Goal: Find specific page/section: Find specific page/section

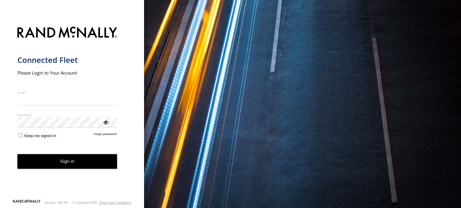
type input "**********"
click at [52, 169] on button "Sign in" at bounding box center [67, 161] width 100 height 15
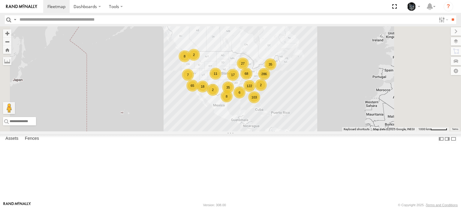
click at [40, 20] on input "text" at bounding box center [226, 19] width 419 height 9
type input "******"
click at [449, 15] on input "**" at bounding box center [452, 19] width 7 height 9
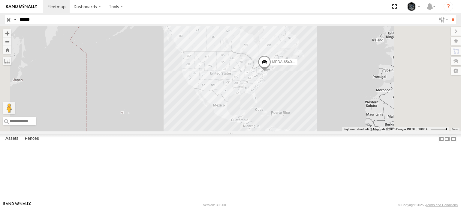
click at [271, 72] on span at bounding box center [264, 63] width 13 height 16
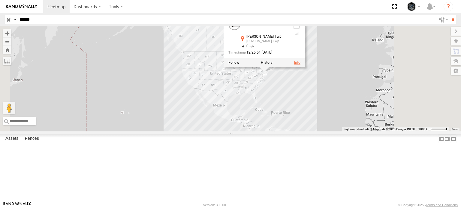
click at [300, 65] on link at bounding box center [297, 63] width 6 height 4
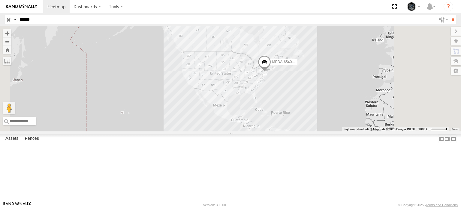
click at [271, 72] on span at bounding box center [264, 63] width 13 height 16
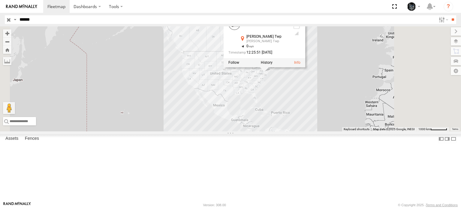
click at [288, 43] on div "[PERSON_NAME] Twp" at bounding box center [267, 42] width 42 height 4
click at [272, 65] on label at bounding box center [267, 63] width 12 height 4
type input "**********"
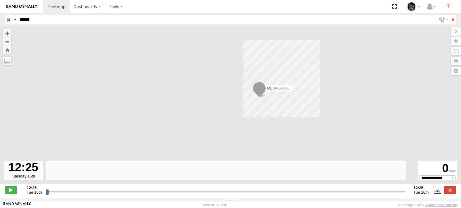
drag, startPoint x: 321, startPoint y: 114, endPoint x: 286, endPoint y: 119, distance: 35.7
click at [286, 119] on div "MEDA-654012-Swing" at bounding box center [230, 108] width 461 height 165
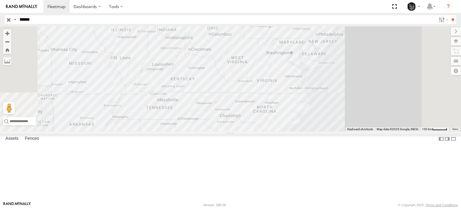
drag, startPoint x: 361, startPoint y: 61, endPoint x: 302, endPoint y: 163, distance: 117.8
click at [305, 132] on div "MEDA-654012-Swing" at bounding box center [230, 78] width 461 height 105
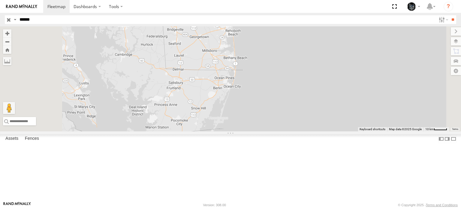
drag, startPoint x: 291, startPoint y: 70, endPoint x: 367, endPoint y: 222, distance: 170.4
click at [367, 208] on html "Dashboards" at bounding box center [230, 104] width 461 height 208
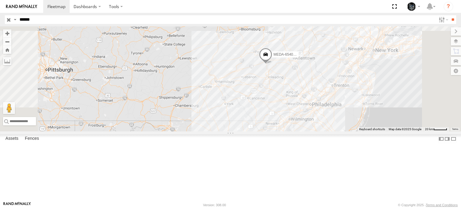
drag, startPoint x: 328, startPoint y: 95, endPoint x: 339, endPoint y: 163, distance: 68.3
click at [339, 132] on div "MEDA-654012-Swing" at bounding box center [230, 78] width 461 height 105
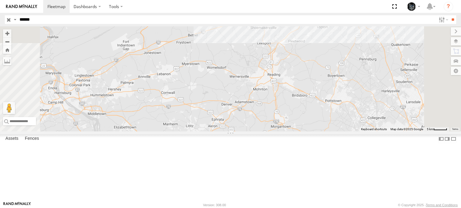
drag, startPoint x: 336, startPoint y: 84, endPoint x: 342, endPoint y: 195, distance: 111.4
click at [342, 132] on div "MEDA-654012-Swing" at bounding box center [230, 78] width 461 height 105
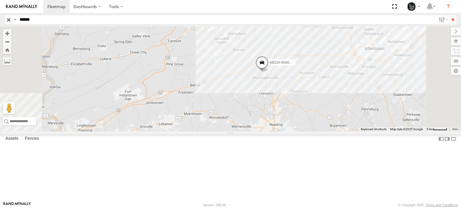
drag, startPoint x: 355, startPoint y: 118, endPoint x: 354, endPoint y: 173, distance: 54.3
click at [354, 132] on div "MEDA-654012-Swing" at bounding box center [230, 78] width 461 height 105
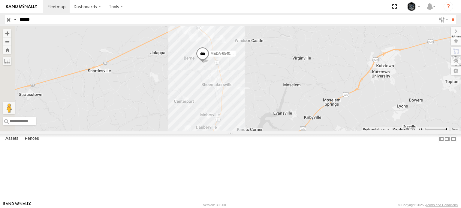
drag, startPoint x: 284, startPoint y: 106, endPoint x: 319, endPoint y: 154, distance: 59.5
click at [319, 132] on div "MEDA-654012-Swing" at bounding box center [230, 78] width 461 height 105
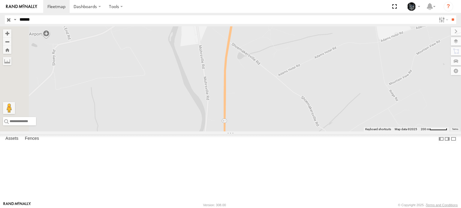
drag, startPoint x: 219, startPoint y: 74, endPoint x: 395, endPoint y: 189, distance: 209.7
click at [395, 132] on div "MEDA-654012-Swing" at bounding box center [230, 78] width 461 height 105
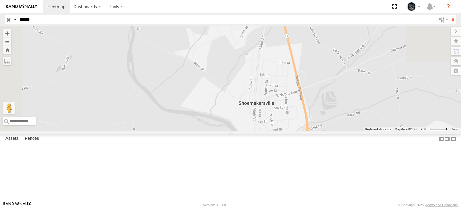
drag, startPoint x: 334, startPoint y: 96, endPoint x: 360, endPoint y: 195, distance: 102.5
click at [360, 132] on div "MEDA-654012-Swing" at bounding box center [230, 78] width 461 height 105
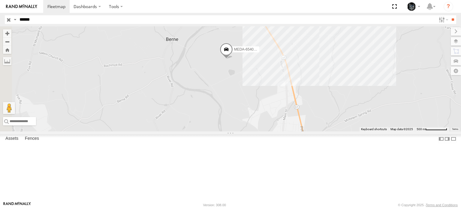
drag, startPoint x: 326, startPoint y: 102, endPoint x: 345, endPoint y: 160, distance: 61.3
click at [345, 132] on div "MEDA-654012-Swing" at bounding box center [230, 78] width 461 height 105
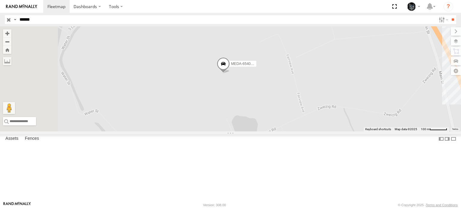
drag, startPoint x: 260, startPoint y: 105, endPoint x: 338, endPoint y: 137, distance: 83.8
click at [338, 132] on div "MEDA-654012-Swing" at bounding box center [230, 78] width 461 height 105
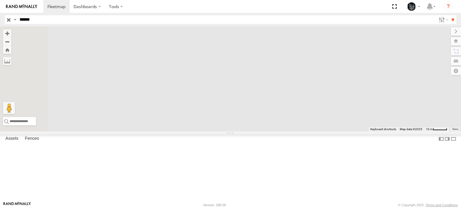
drag, startPoint x: 304, startPoint y: 136, endPoint x: 462, endPoint y: 201, distance: 170.8
click at [460, 201] on html "Dashboards" at bounding box center [230, 104] width 461 height 208
drag, startPoint x: 265, startPoint y: 134, endPoint x: 315, endPoint y: 170, distance: 61.1
click at [315, 132] on div "MEDA-654012-Swing" at bounding box center [230, 78] width 461 height 105
drag, startPoint x: 348, startPoint y: 122, endPoint x: 273, endPoint y: 175, distance: 90.9
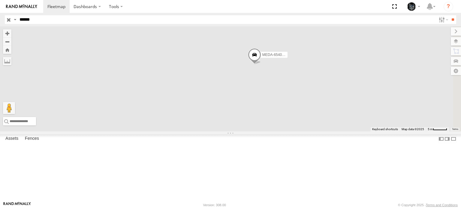
click at [274, 132] on div "MEDA-654012-Swing" at bounding box center [230, 78] width 461 height 105
click at [303, 88] on span at bounding box center [296, 79] width 13 height 16
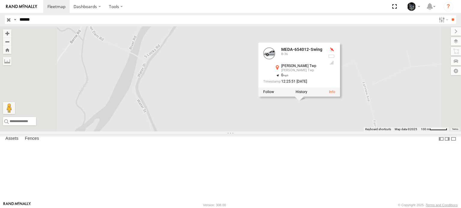
click at [323, 56] on div "B-36" at bounding box center [302, 55] width 42 height 4
click at [340, 97] on div at bounding box center [299, 92] width 82 height 9
click at [456, 42] on label at bounding box center [450, 41] width 22 height 8
click at [299, 47] on div "MEDA-654012-Swing MEDA-654012-Swing B-36 Perry Twp Perry Twp 40.51967 , -75.986…" at bounding box center [230, 78] width 461 height 105
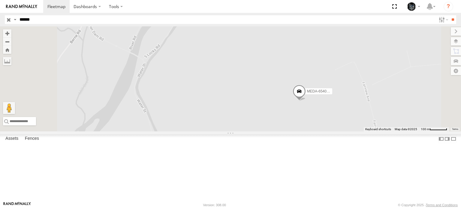
click at [337, 124] on div "MEDA-654012-Swing" at bounding box center [230, 78] width 461 height 105
click at [0, 0] on label at bounding box center [0, 0] width 0 height 0
click at [0, 0] on span "Satellite" at bounding box center [0, 0] width 0 height 0
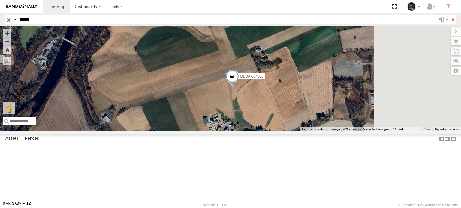
drag, startPoint x: 334, startPoint y: 141, endPoint x: 245, endPoint y: 126, distance: 90.1
click at [246, 126] on div "MEDA-654012-Swing" at bounding box center [230, 78] width 461 height 105
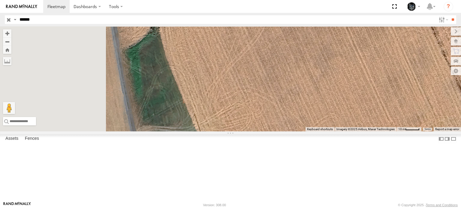
drag, startPoint x: 230, startPoint y: 85, endPoint x: 353, endPoint y: 193, distance: 163.4
click at [353, 132] on div "MEDA-654012-Swing" at bounding box center [230, 78] width 461 height 105
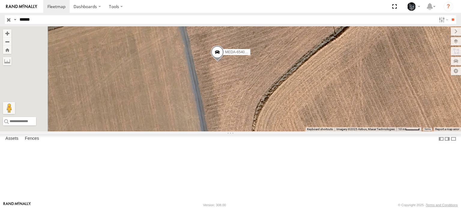
drag, startPoint x: 294, startPoint y: 100, endPoint x: 305, endPoint y: 156, distance: 56.1
click at [305, 132] on div "MEDA-654012-Swing" at bounding box center [230, 78] width 461 height 105
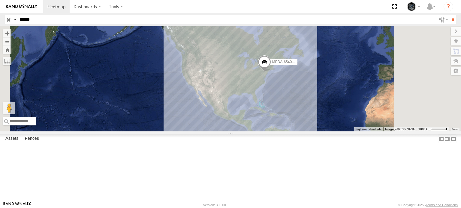
drag, startPoint x: 53, startPoint y: 16, endPoint x: 6, endPoint y: 19, distance: 46.8
click at [7, 19] on div "Search Query Asset ID Asset Label Registration Manufacturer Model VIN Job ID Dr…" at bounding box center [227, 19] width 444 height 9
type input "******"
click at [449, 15] on input "**" at bounding box center [452, 19] width 7 height 9
